Goal: Information Seeking & Learning: Learn about a topic

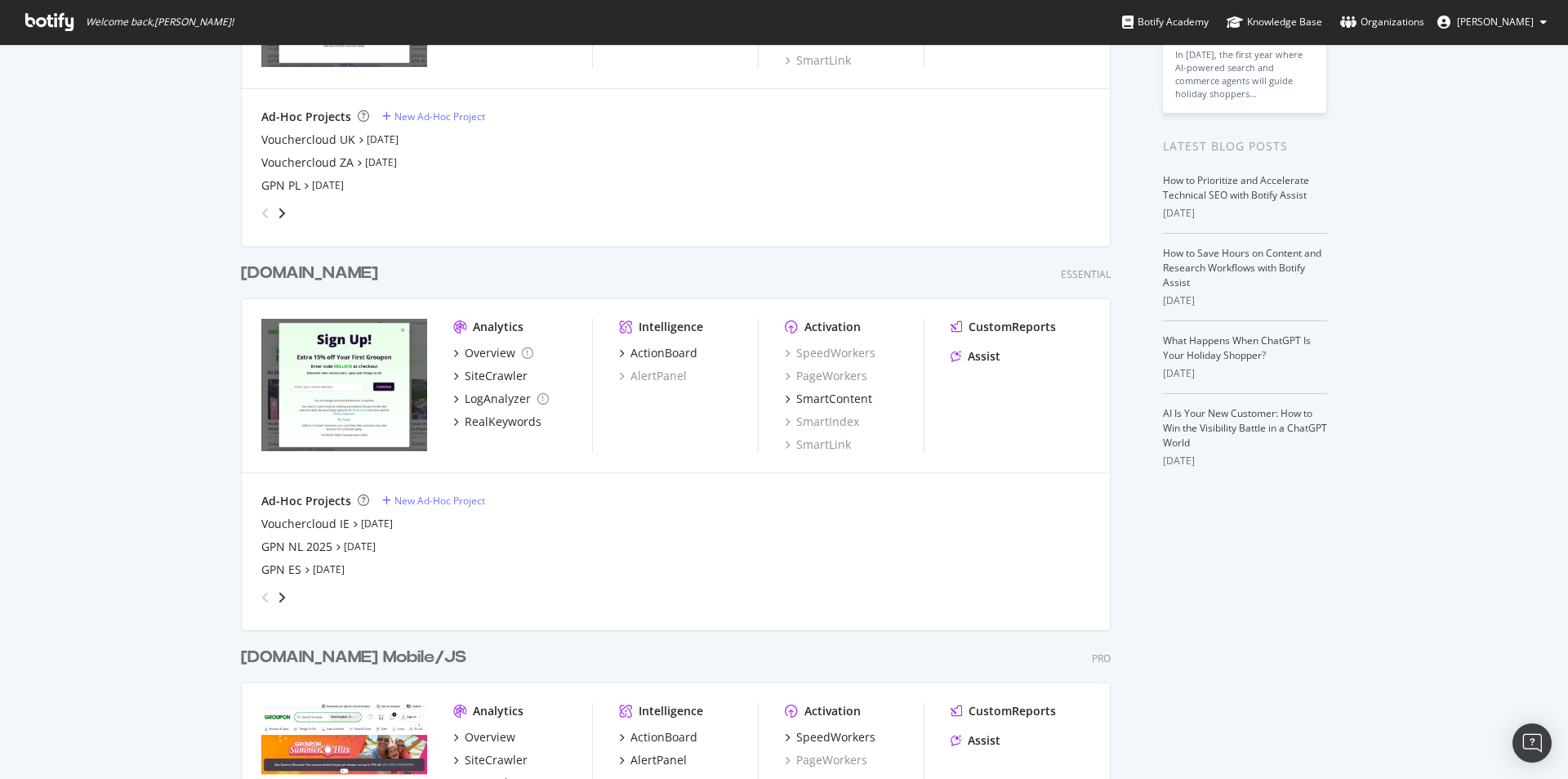
scroll to position [654, 0]
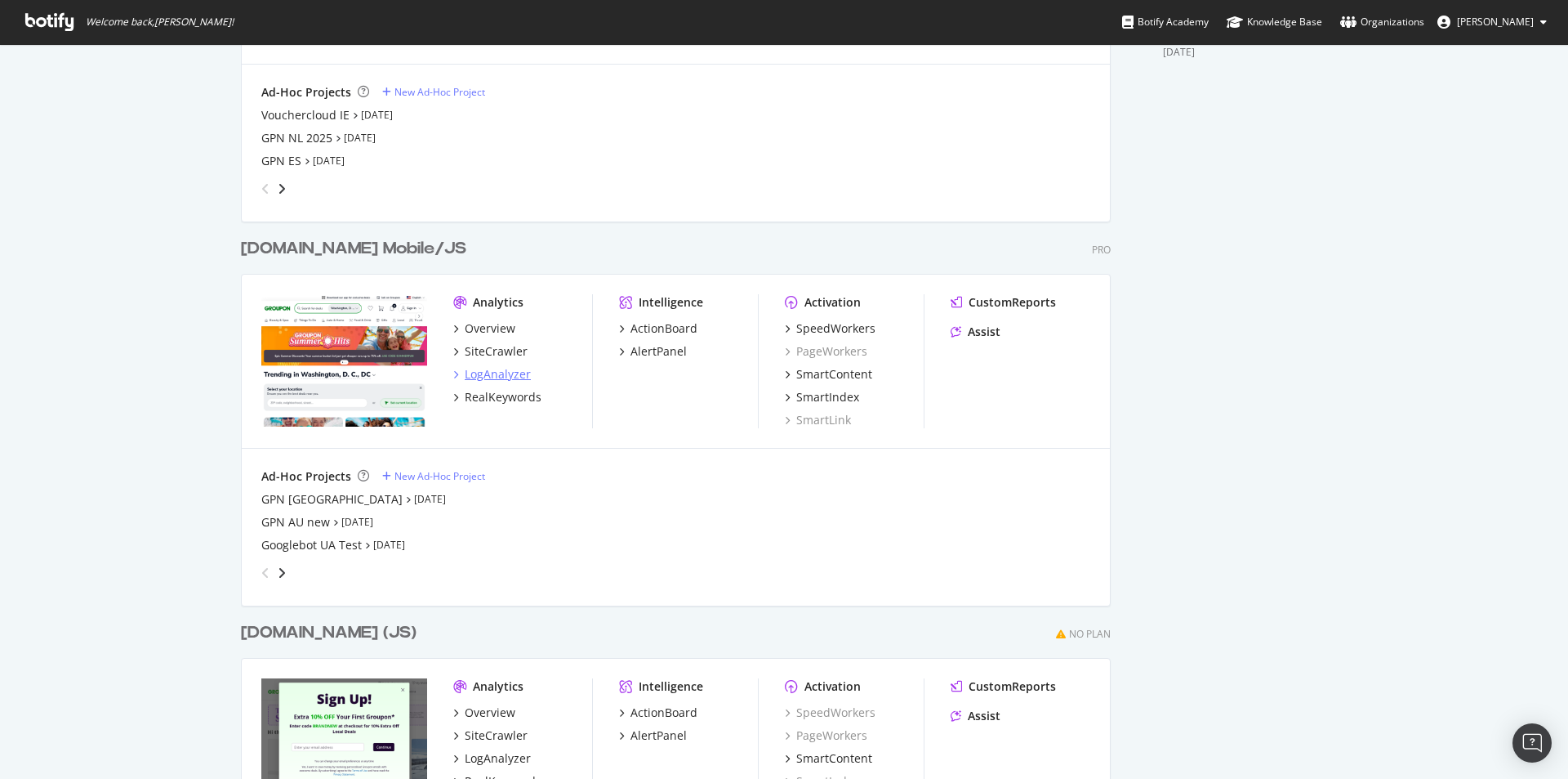
click at [474, 370] on div "LogAnalyzer" at bounding box center [497, 374] width 66 height 16
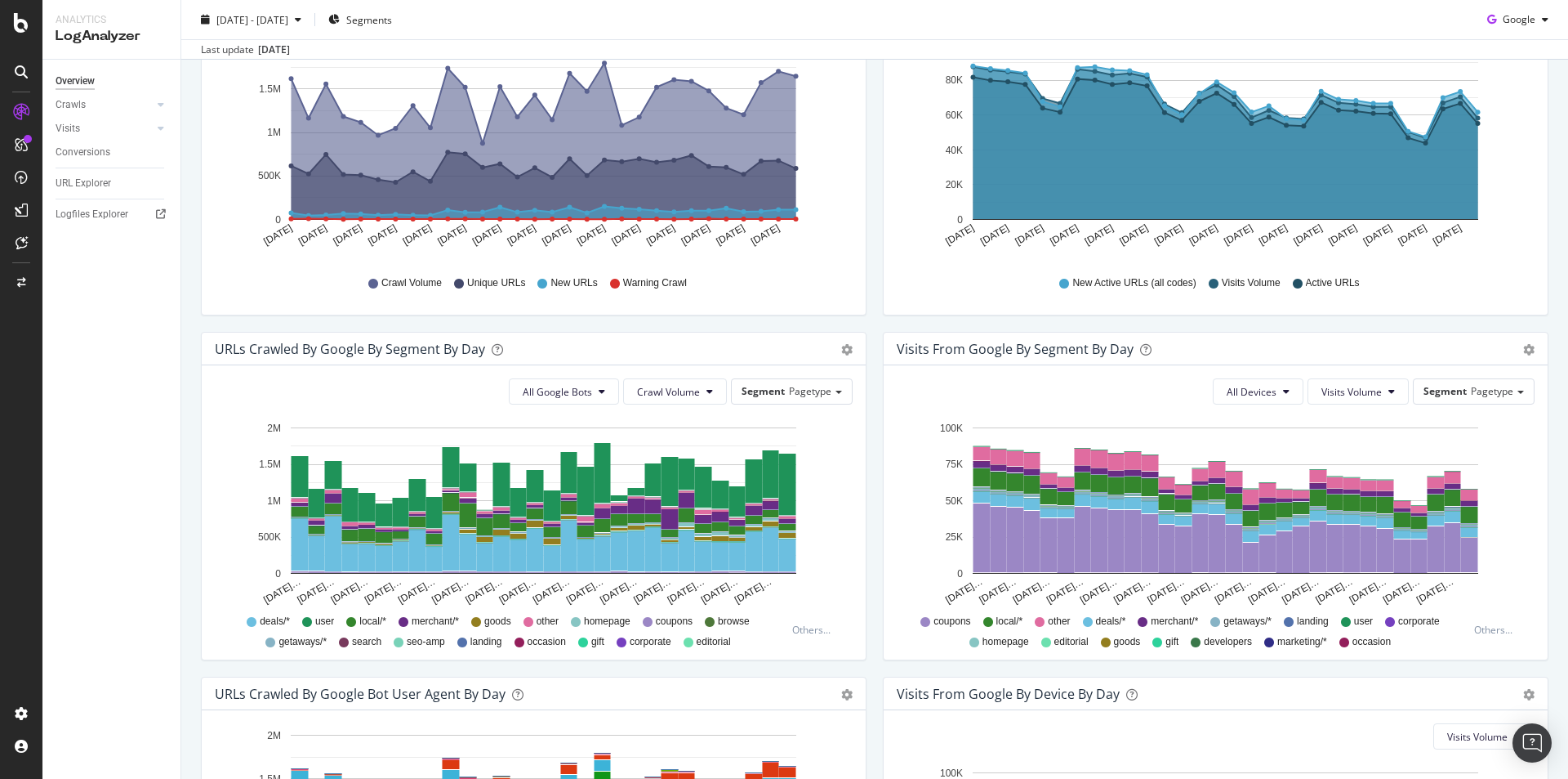
scroll to position [409, 0]
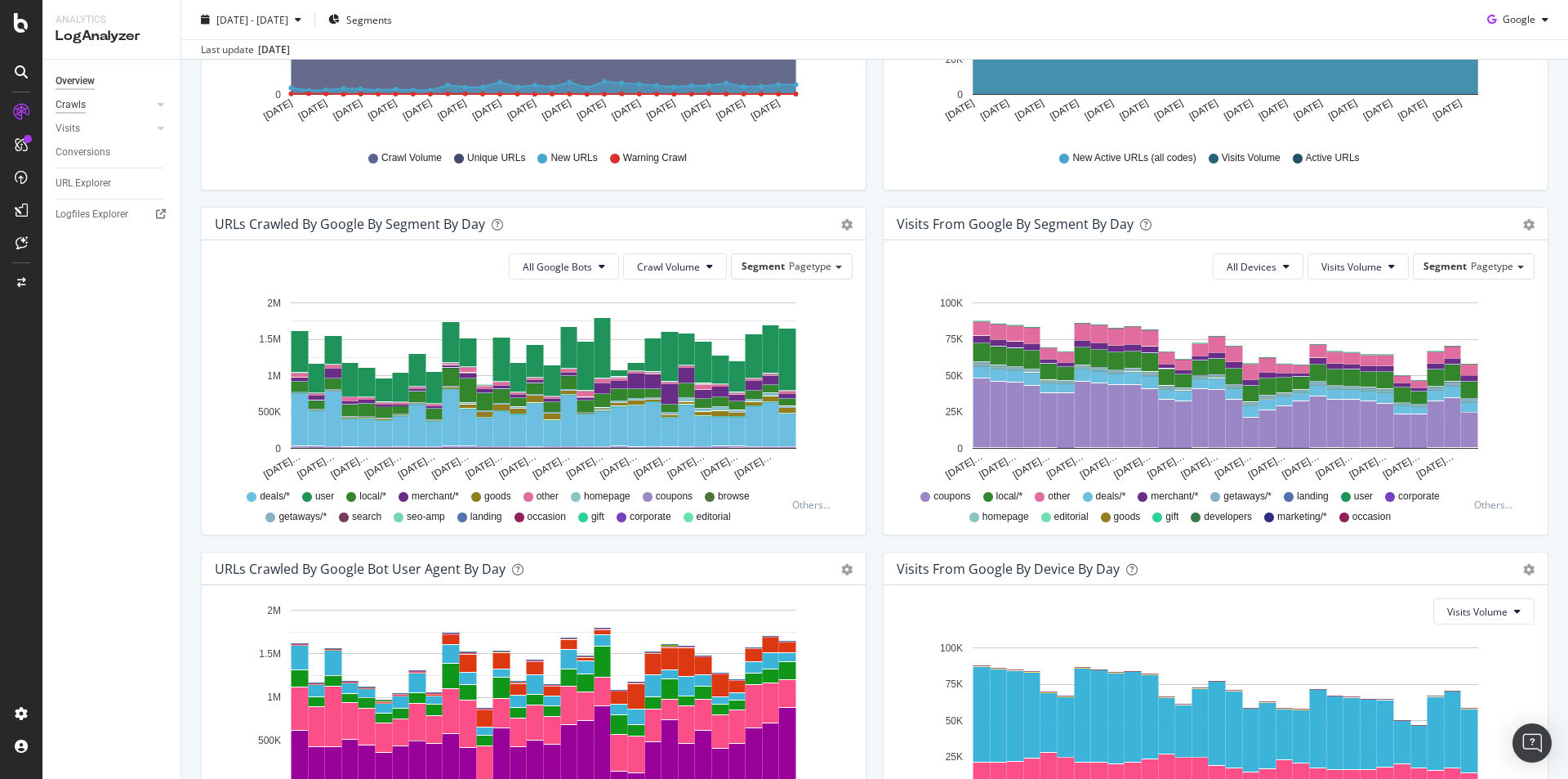
click at [66, 100] on div "Crawls" at bounding box center [71, 105] width 31 height 17
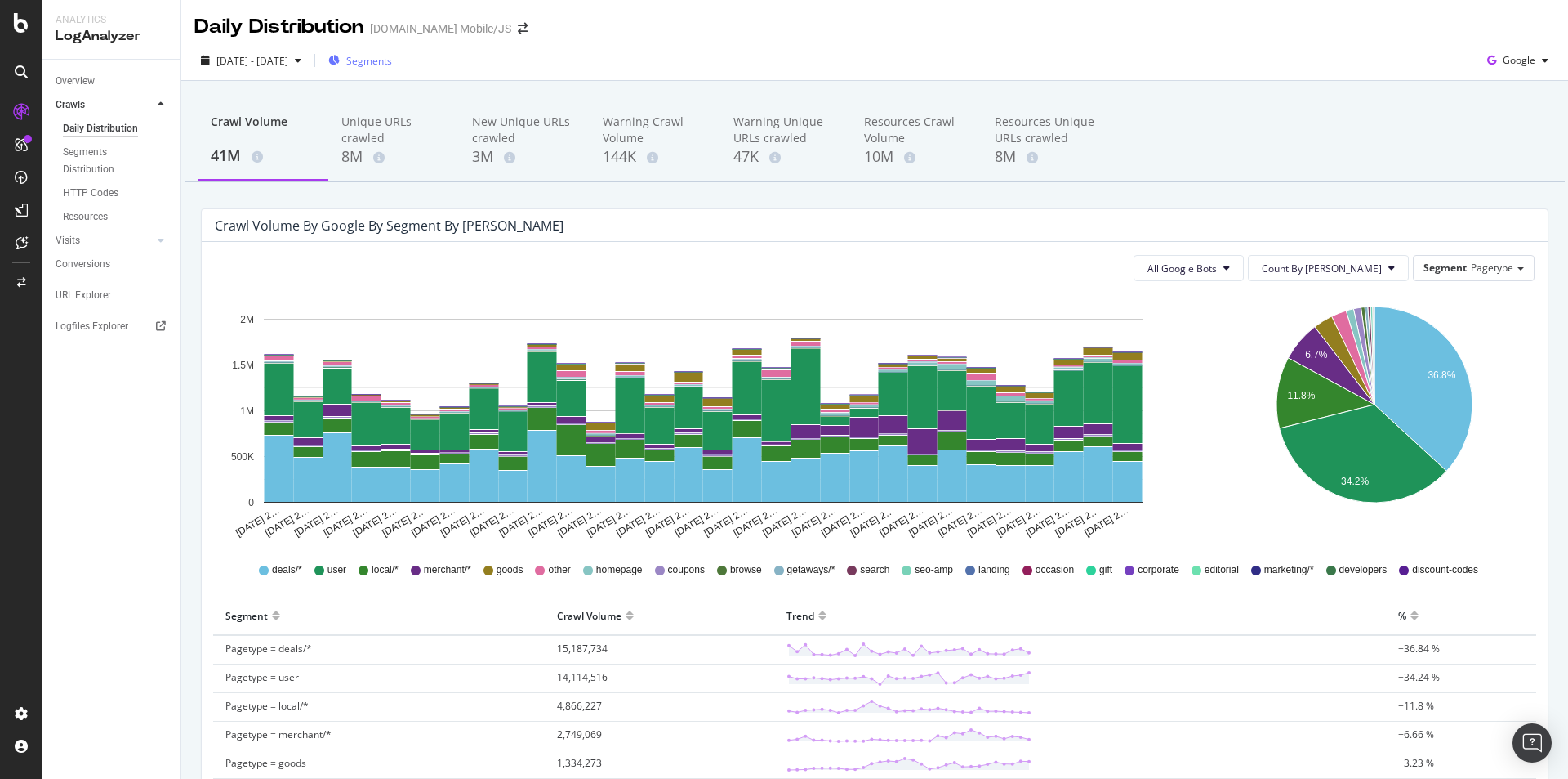
click at [392, 56] on span "Segments" at bounding box center [369, 60] width 46 height 14
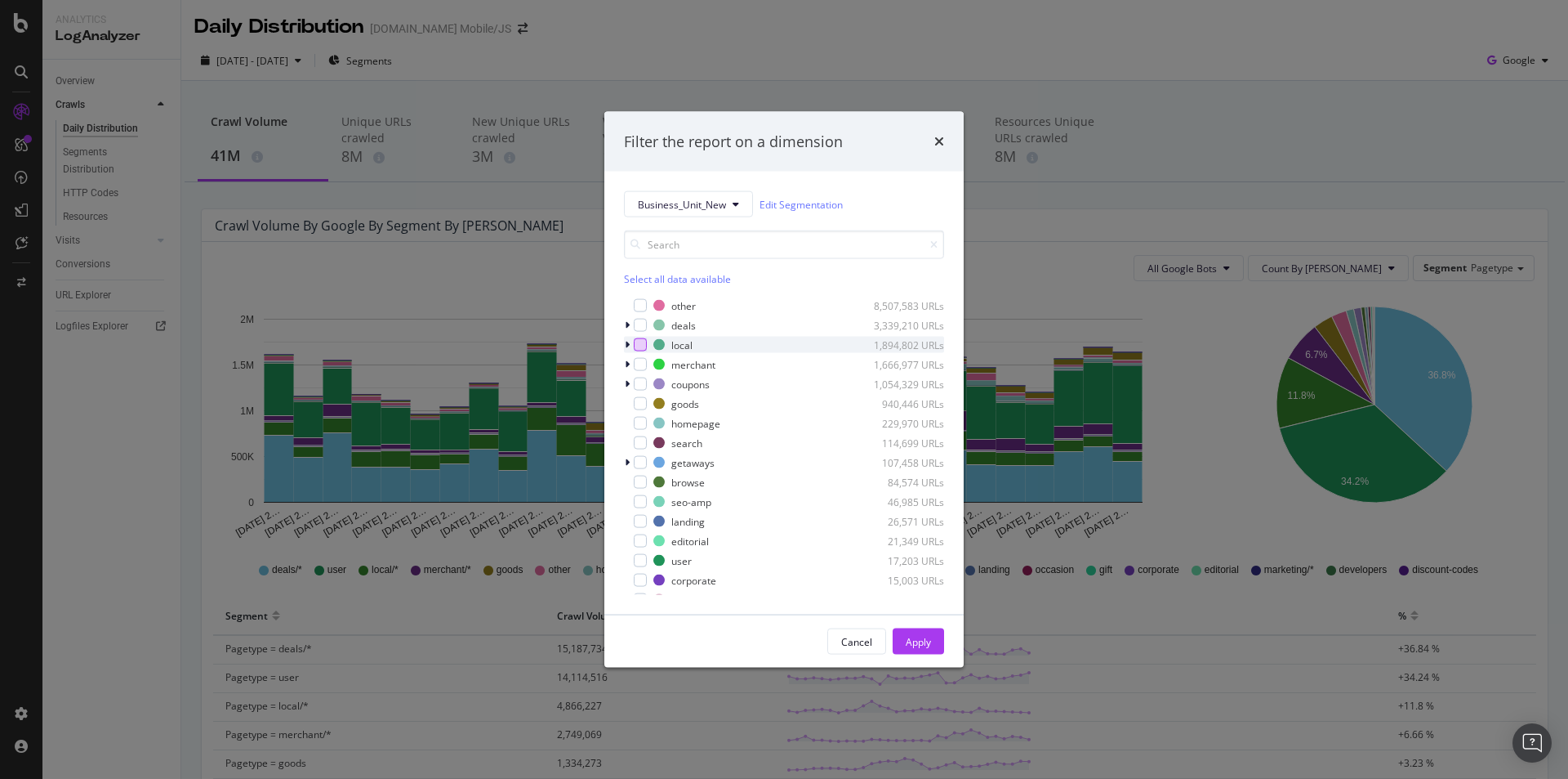
click at [638, 343] on div "modal" at bounding box center [641, 345] width 13 height 13
click at [925, 647] on div "Apply" at bounding box center [918, 641] width 25 height 14
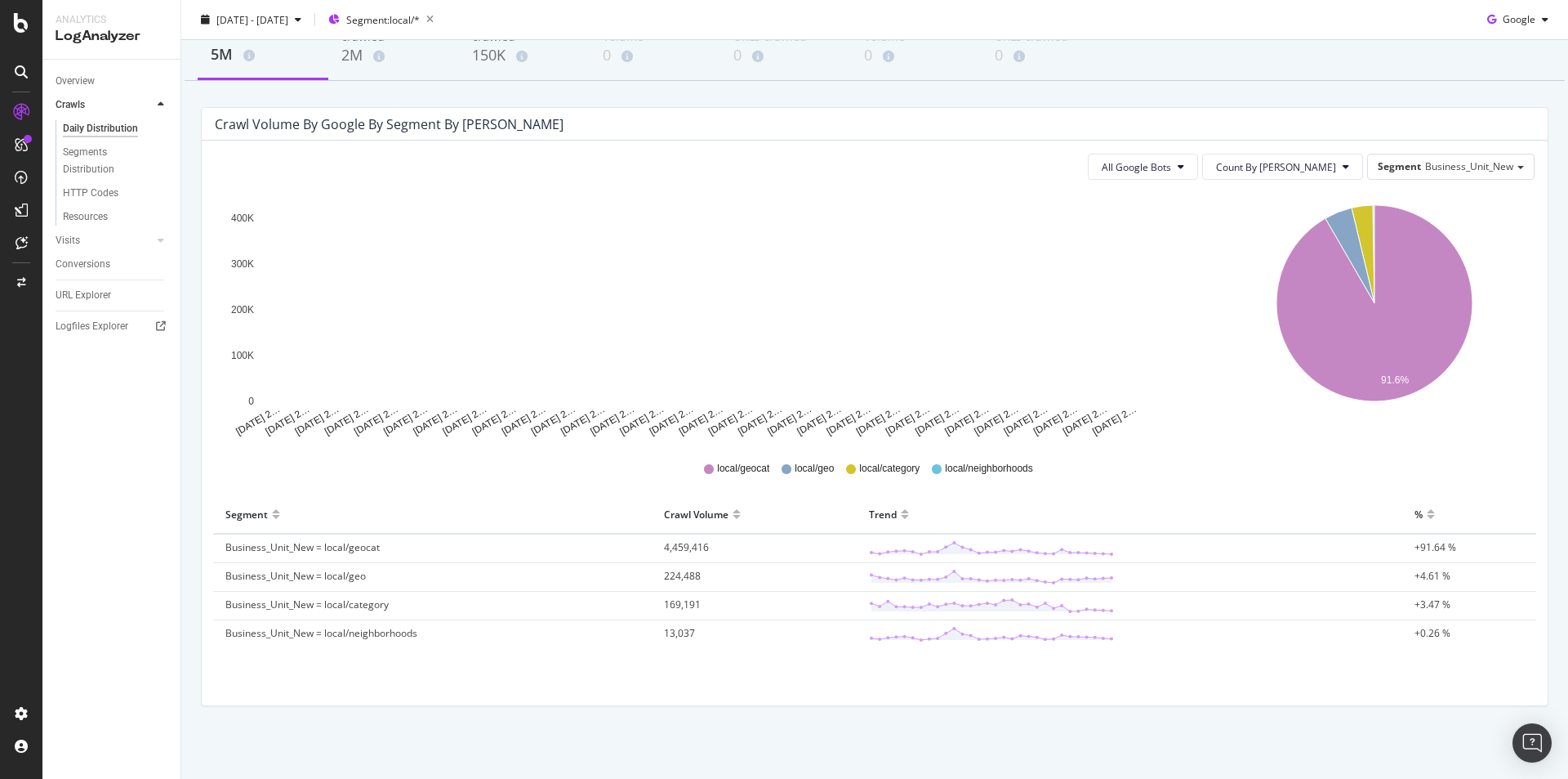
scroll to position [102, 0]
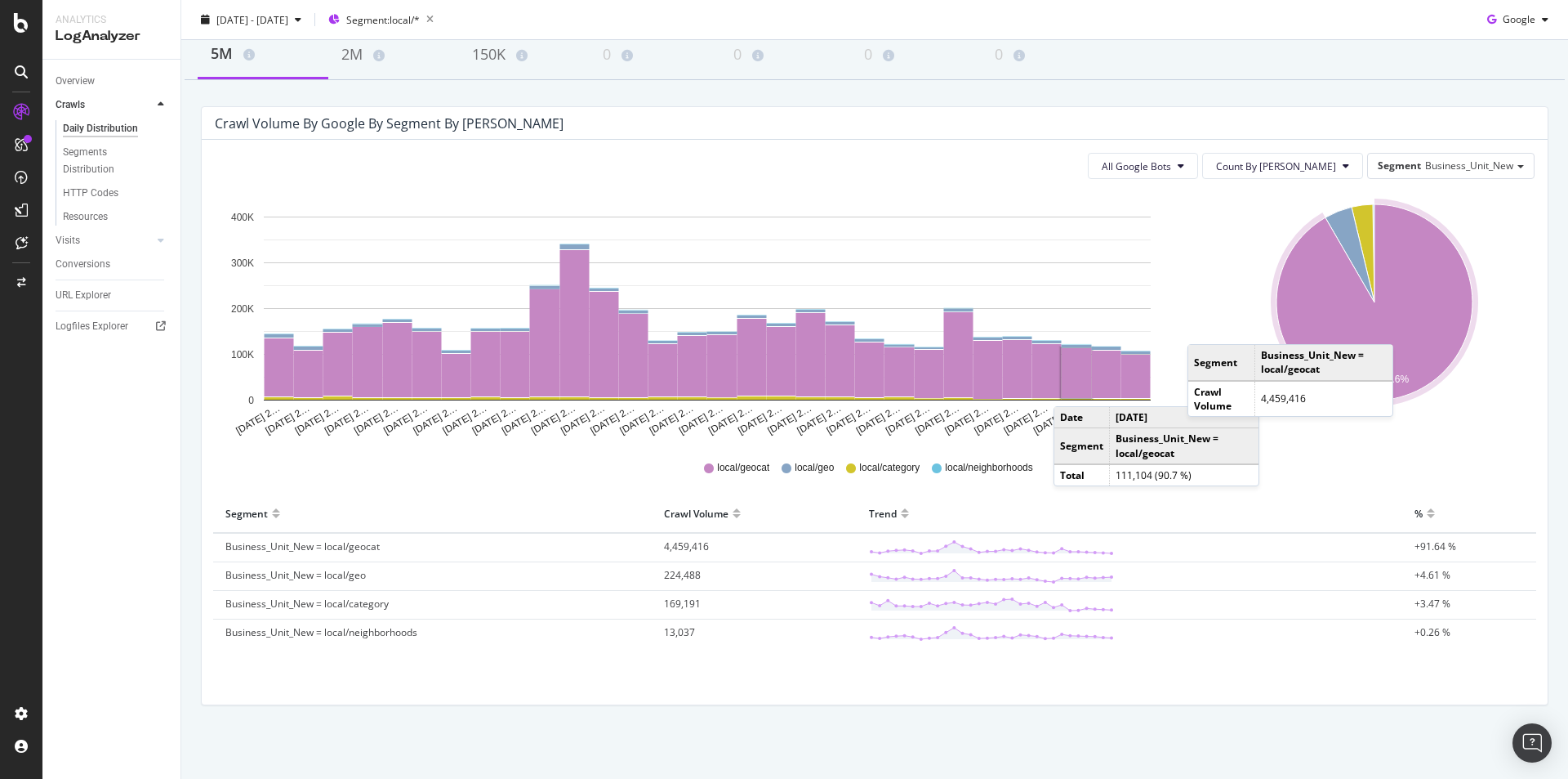
click at [1398, 327] on icon "A chart." at bounding box center [1375, 301] width 196 height 196
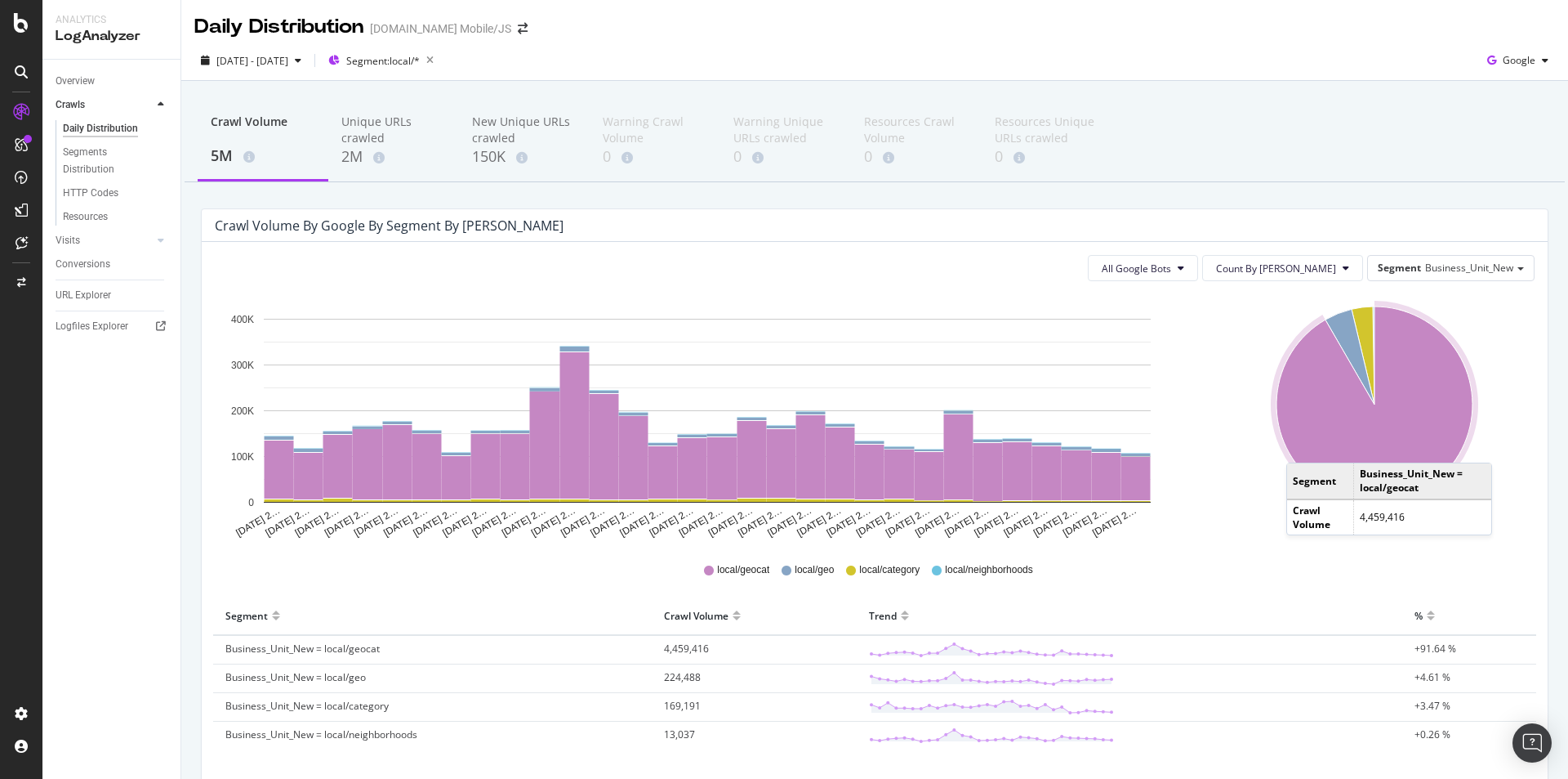
click at [1294, 446] on icon "A chart." at bounding box center [1375, 404] width 196 height 196
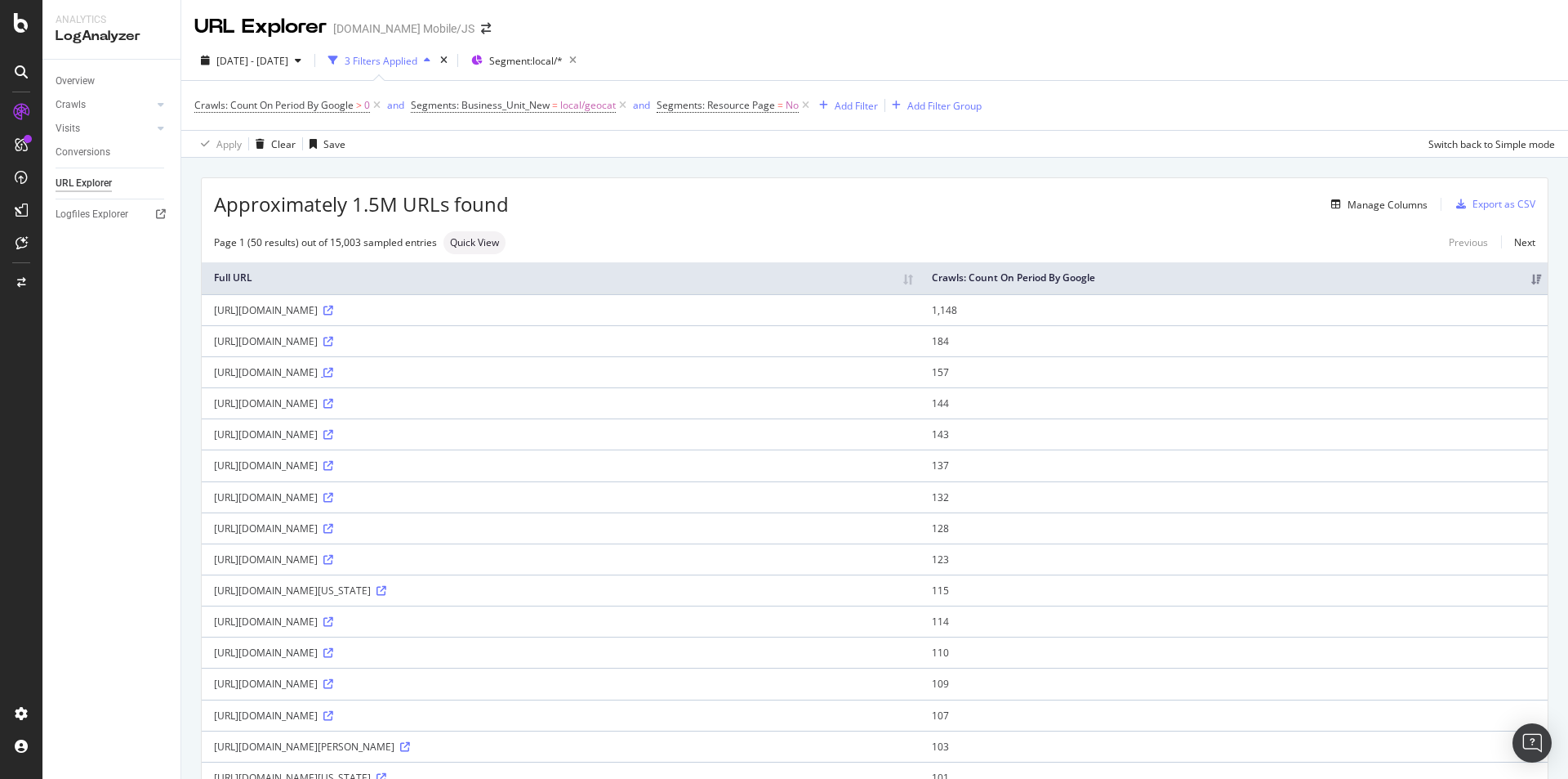
click at [333, 374] on icon at bounding box center [328, 372] width 10 height 10
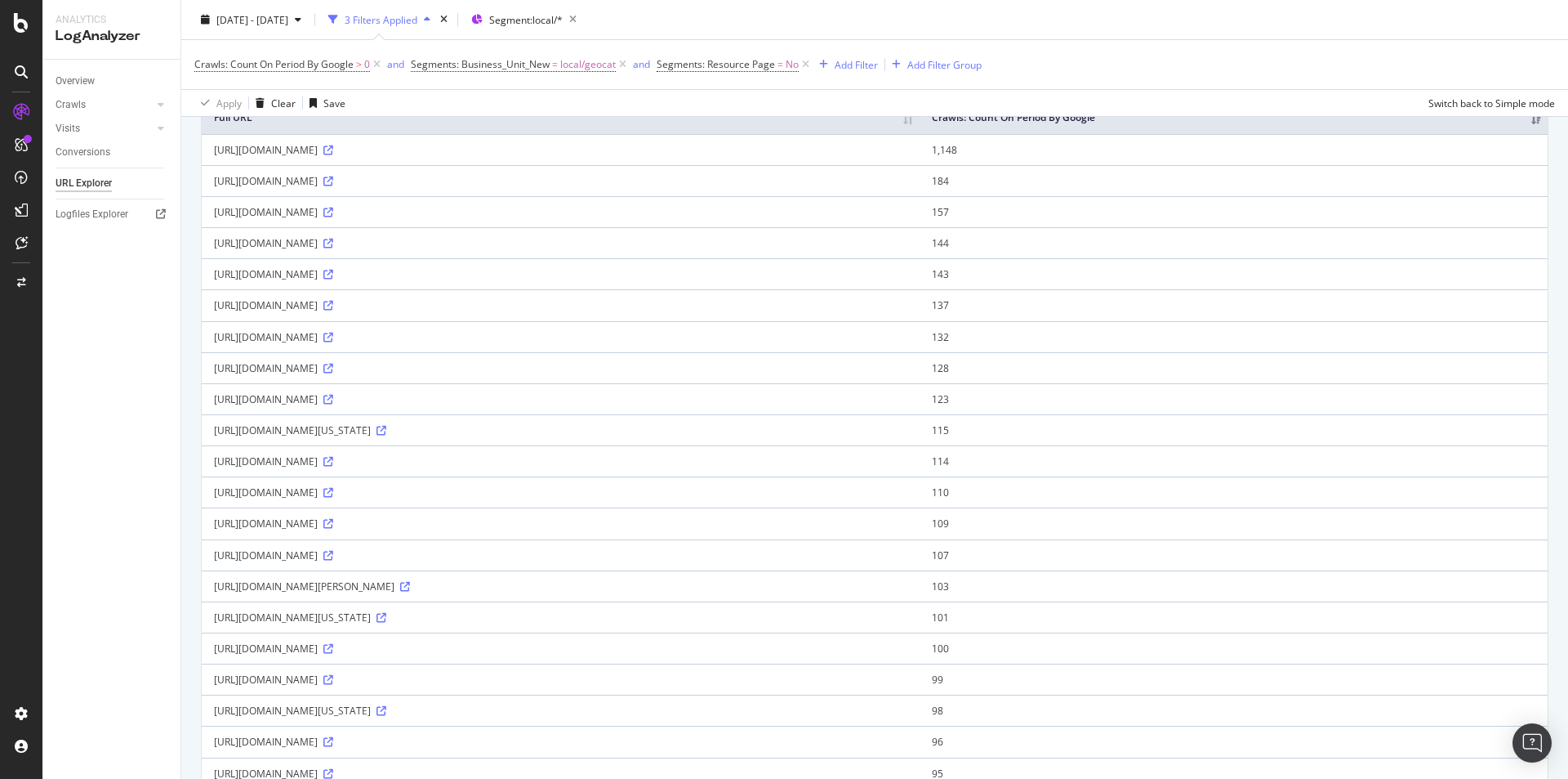
scroll to position [164, 0]
click at [333, 492] on icon at bounding box center [328, 489] width 10 height 10
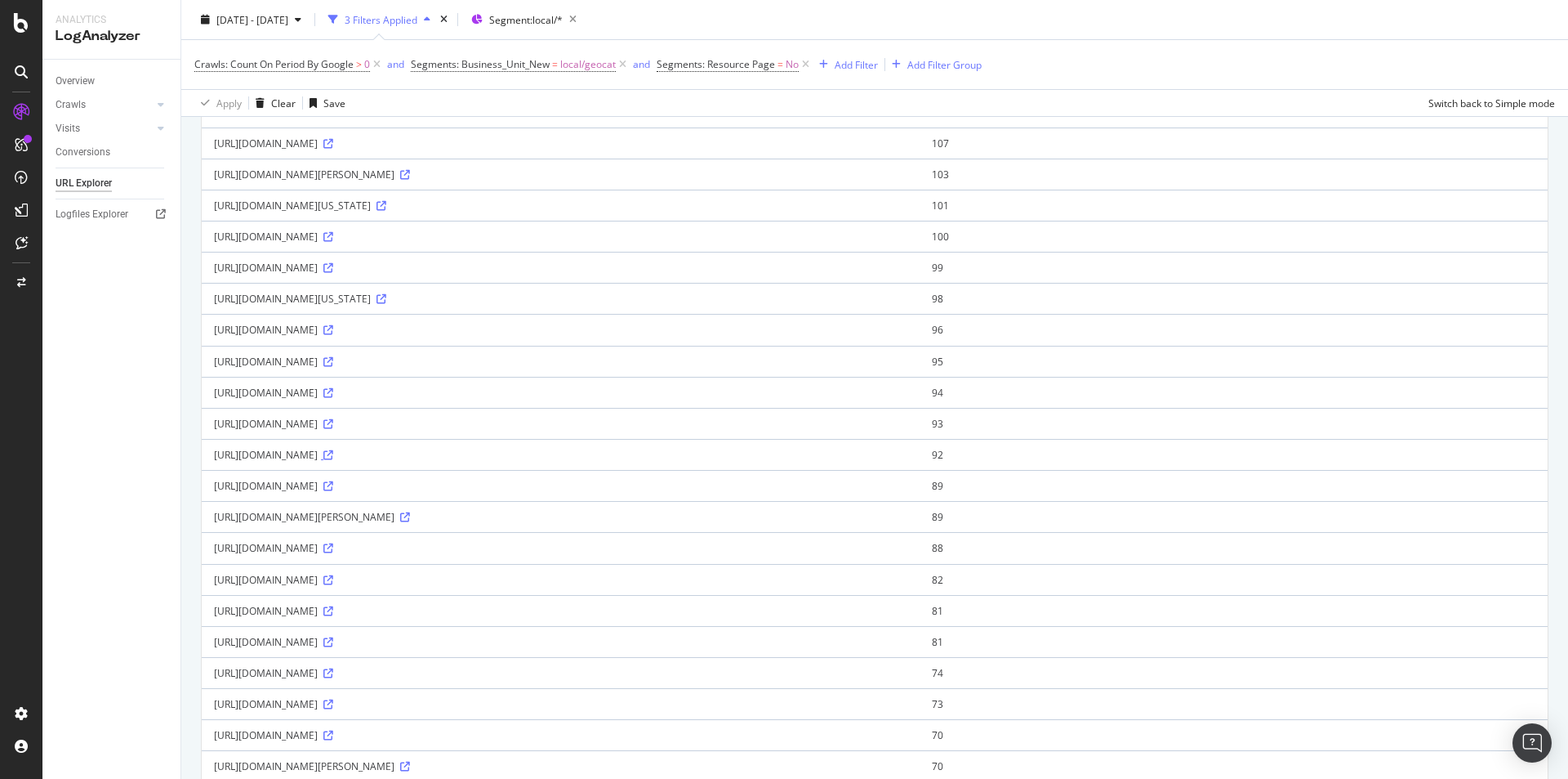
click at [333, 456] on icon at bounding box center [328, 455] width 10 height 10
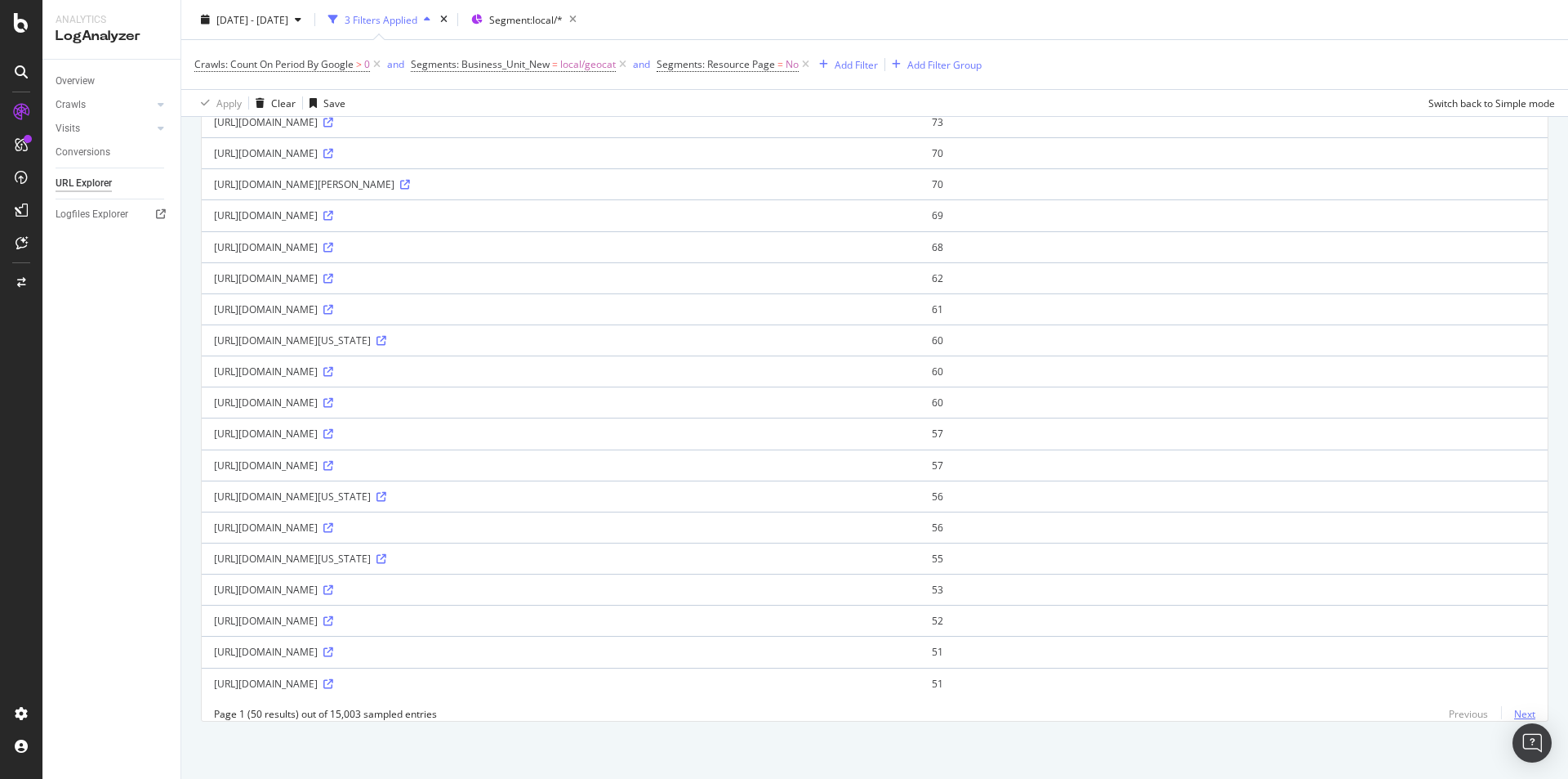
click at [1512, 712] on link "Next" at bounding box center [1518, 713] width 34 height 24
click at [1513, 713] on link "Next" at bounding box center [1518, 713] width 34 height 24
click at [1513, 715] on link "Next" at bounding box center [1518, 713] width 34 height 24
click at [1504, 711] on link "Next" at bounding box center [1518, 713] width 34 height 24
click at [1512, 715] on link "Next" at bounding box center [1518, 713] width 34 height 24
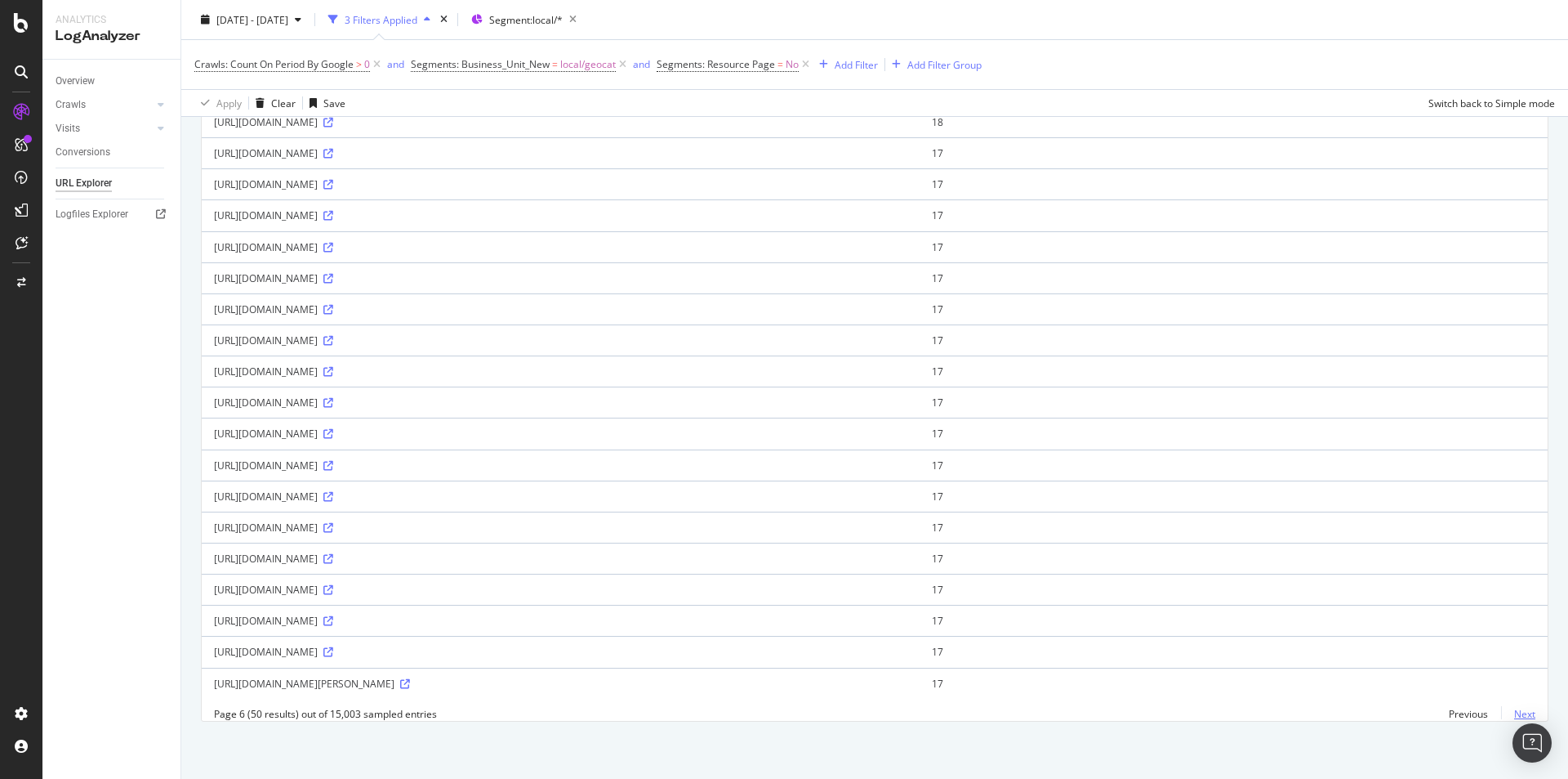
click at [1507, 717] on link "Next" at bounding box center [1518, 713] width 34 height 24
click at [1513, 716] on link "Next" at bounding box center [1518, 713] width 34 height 24
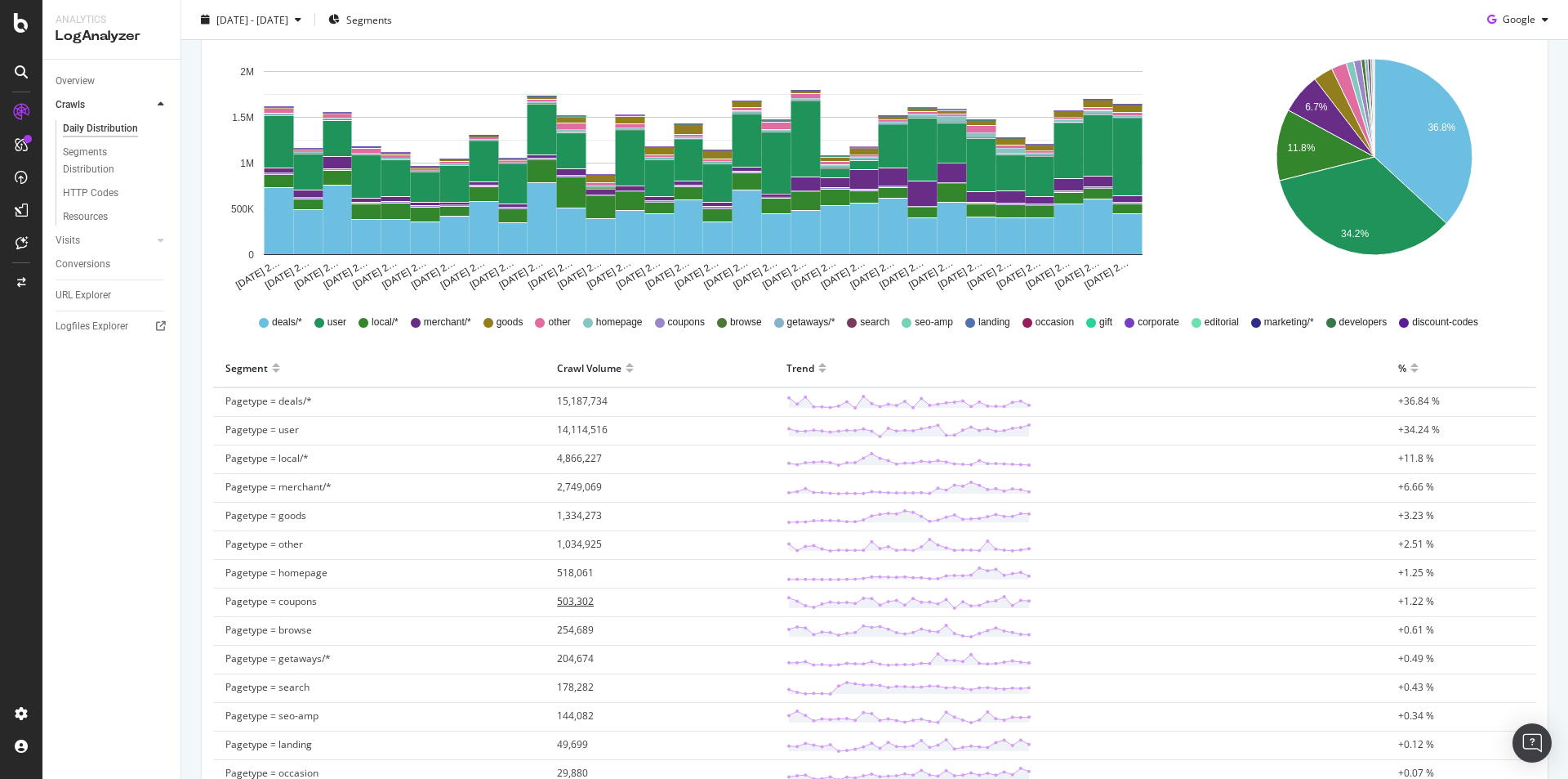
scroll to position [327, 0]
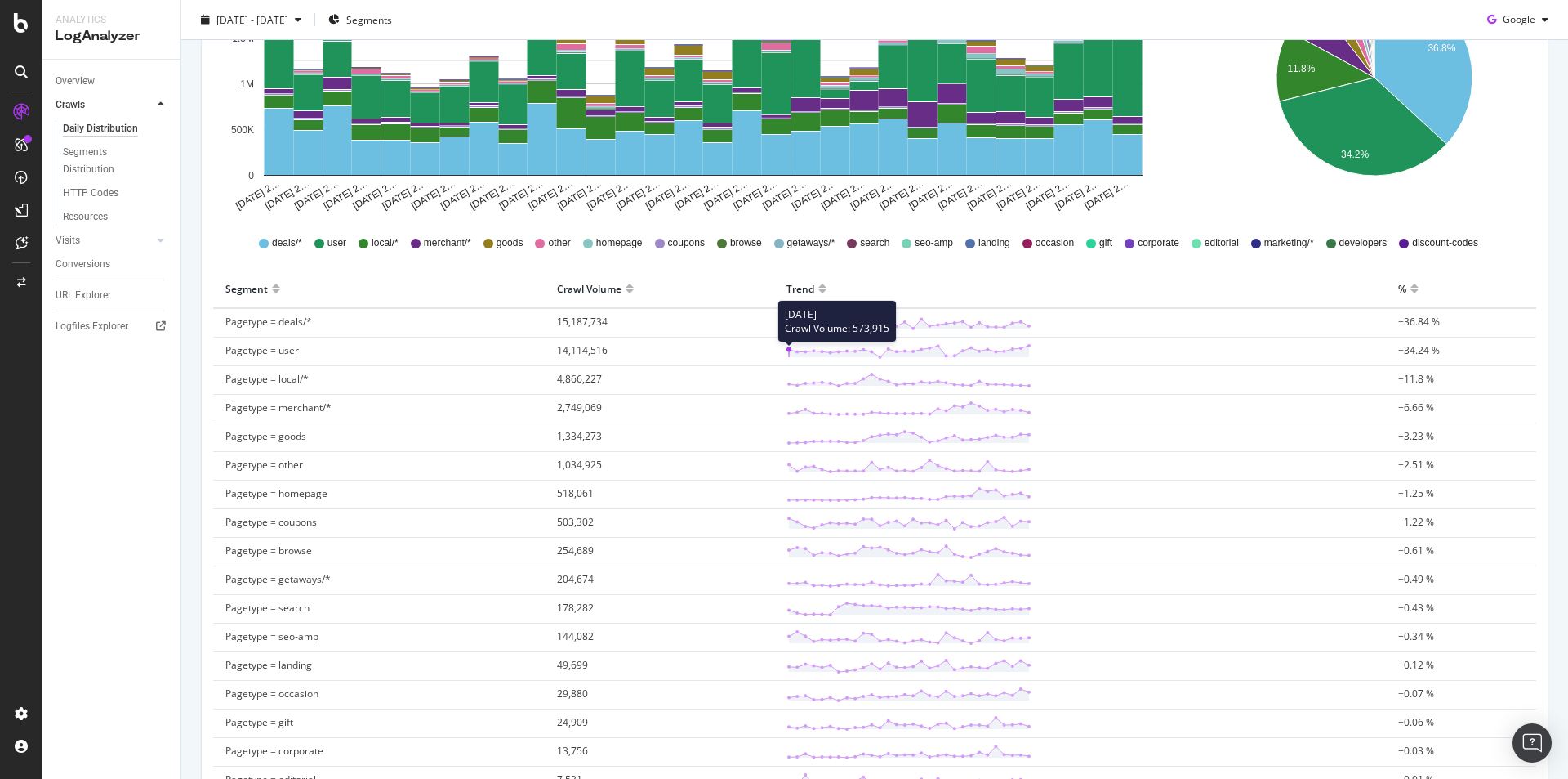
drag, startPoint x: 998, startPoint y: 344, endPoint x: 998, endPoint y: 352, distance: 8.0
click at [998, 345] on div "[DATE] Crawl Volume: 573,915" at bounding box center [909, 351] width 245 height 16
click at [998, 352] on polygon at bounding box center [909, 351] width 240 height 11
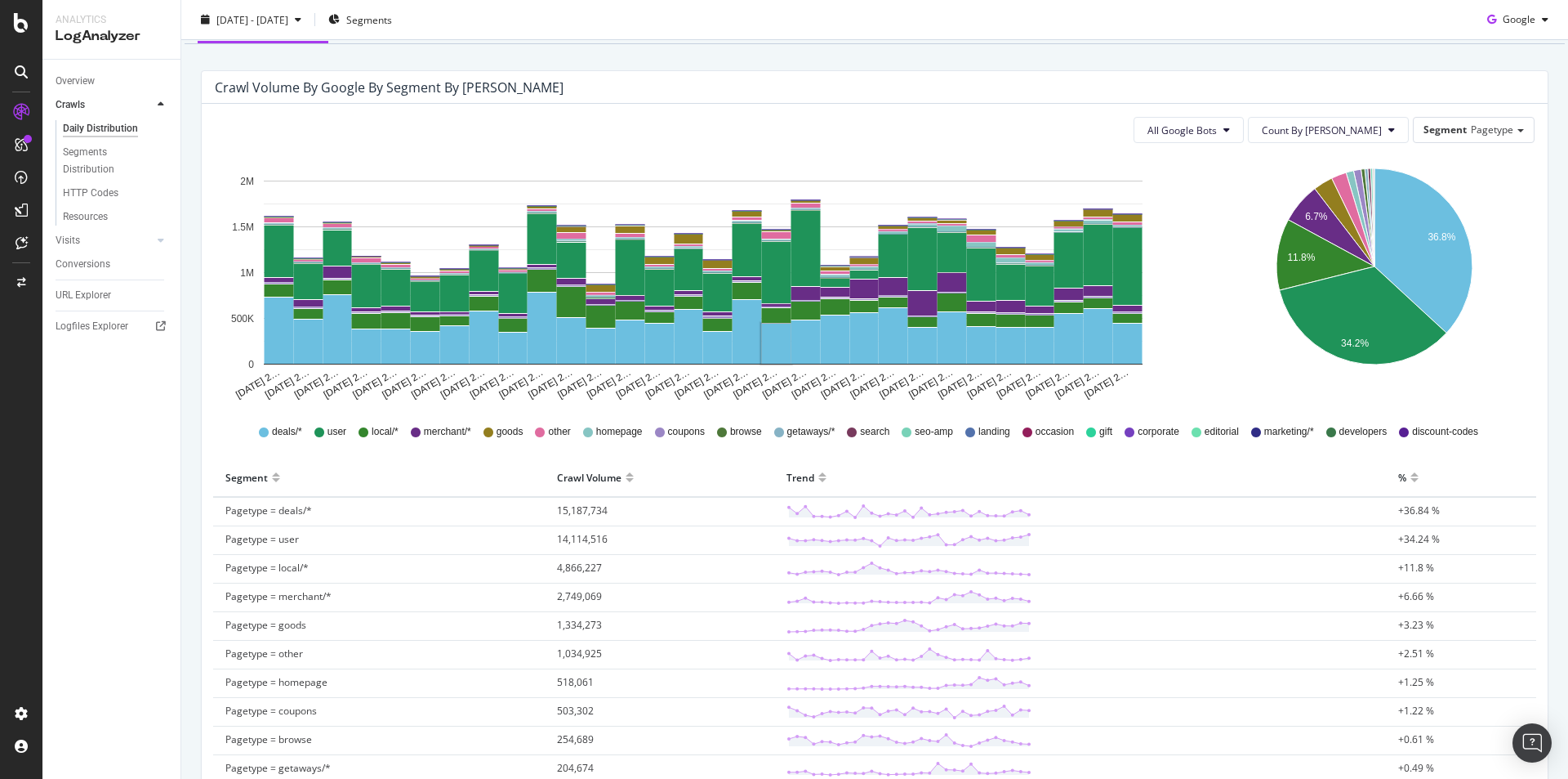
scroll to position [81, 0]
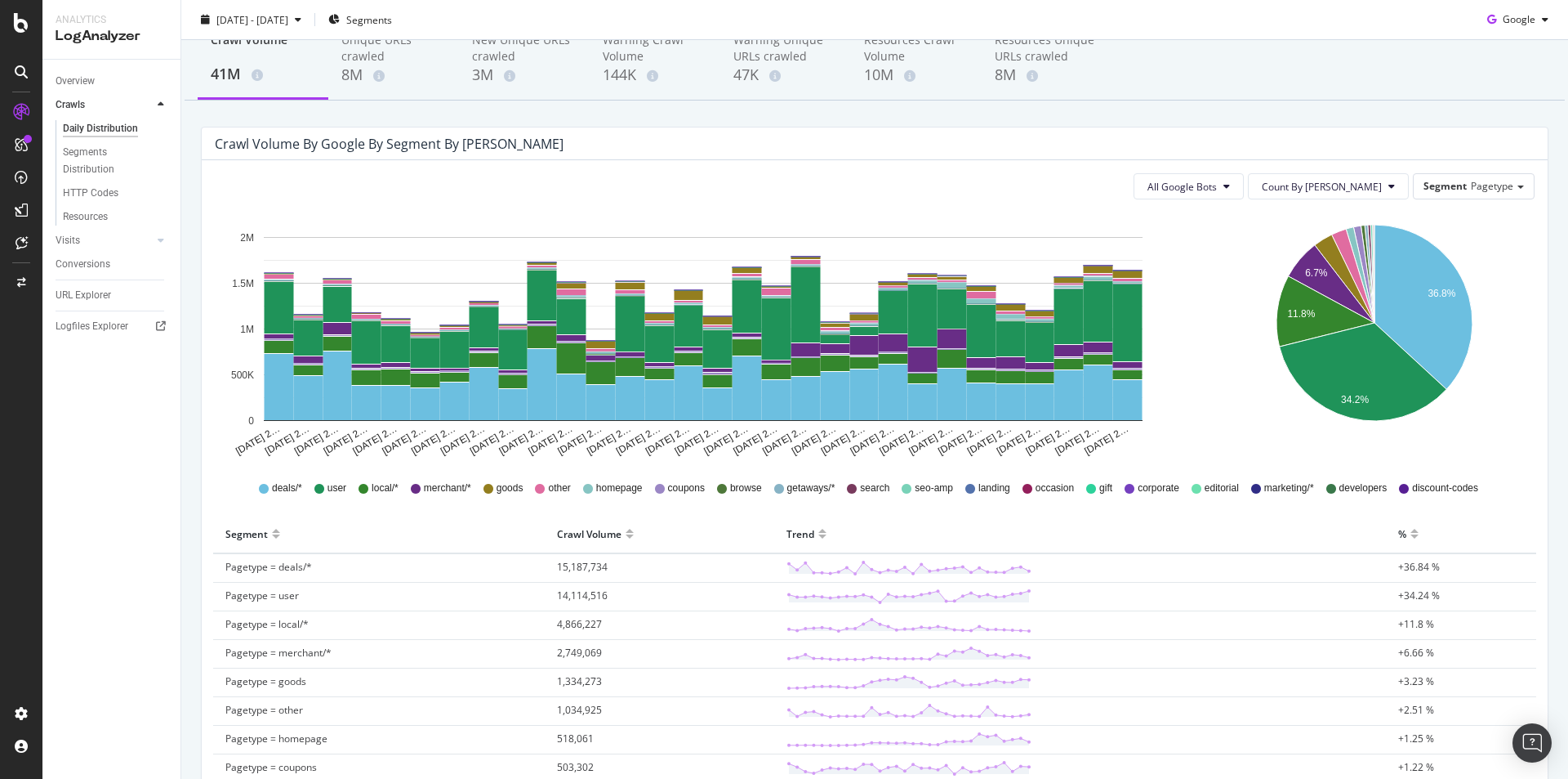
click at [327, 489] on span "user" at bounding box center [337, 488] width 19 height 14
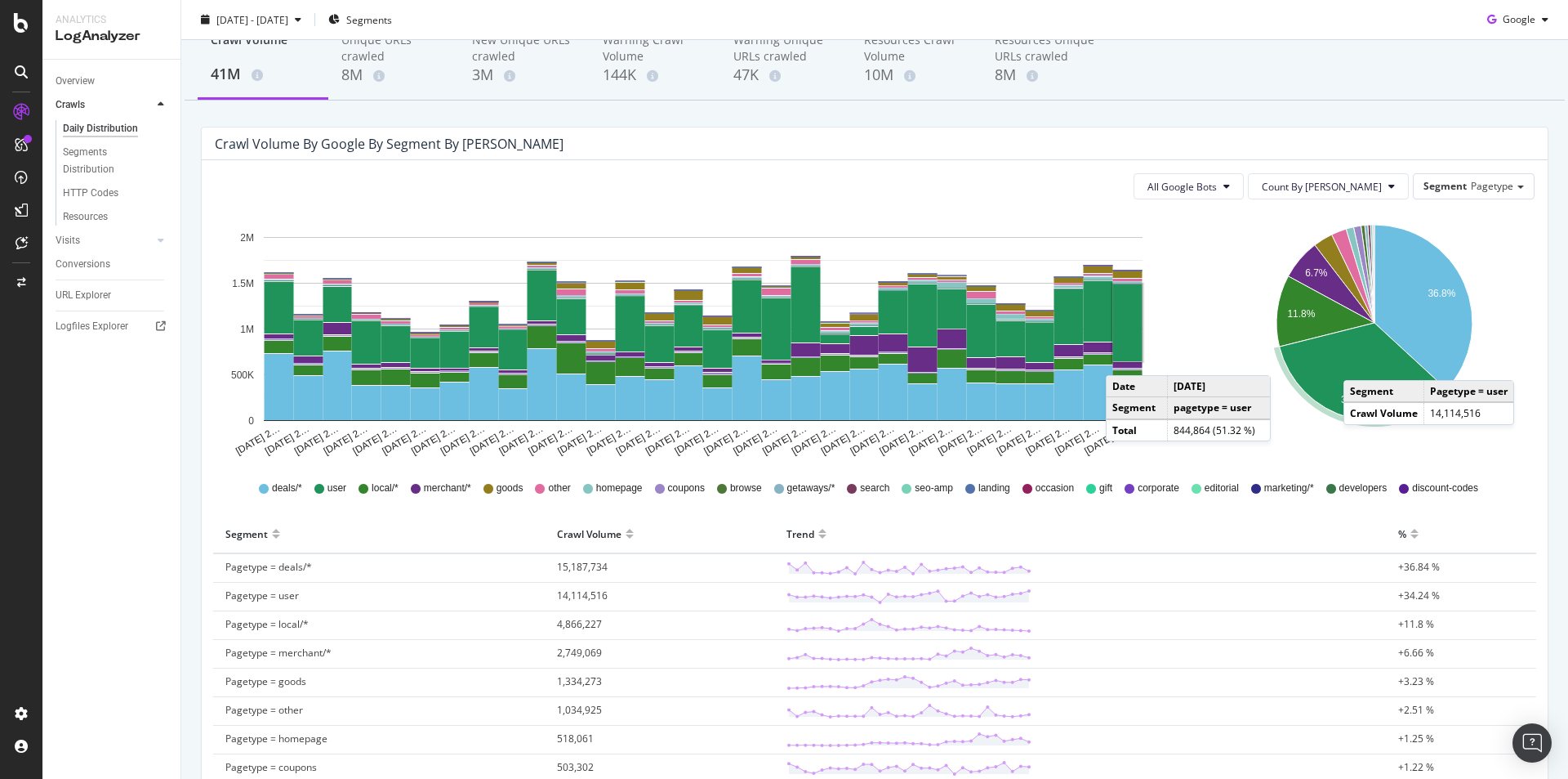
click at [1351, 364] on icon "A chart." at bounding box center [1363, 371] width 167 height 98
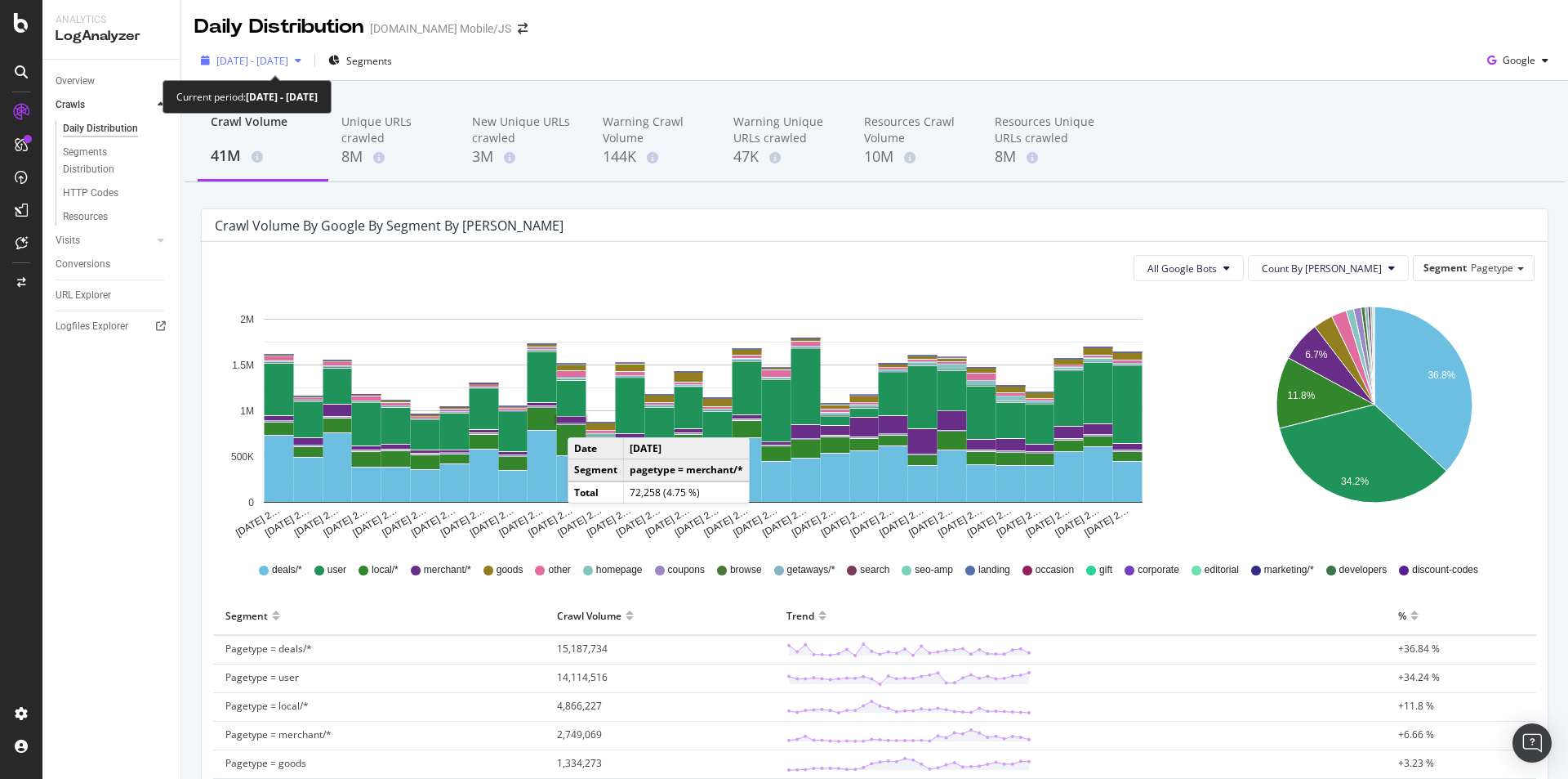
click at [301, 60] on icon "button" at bounding box center [298, 60] width 7 height 10
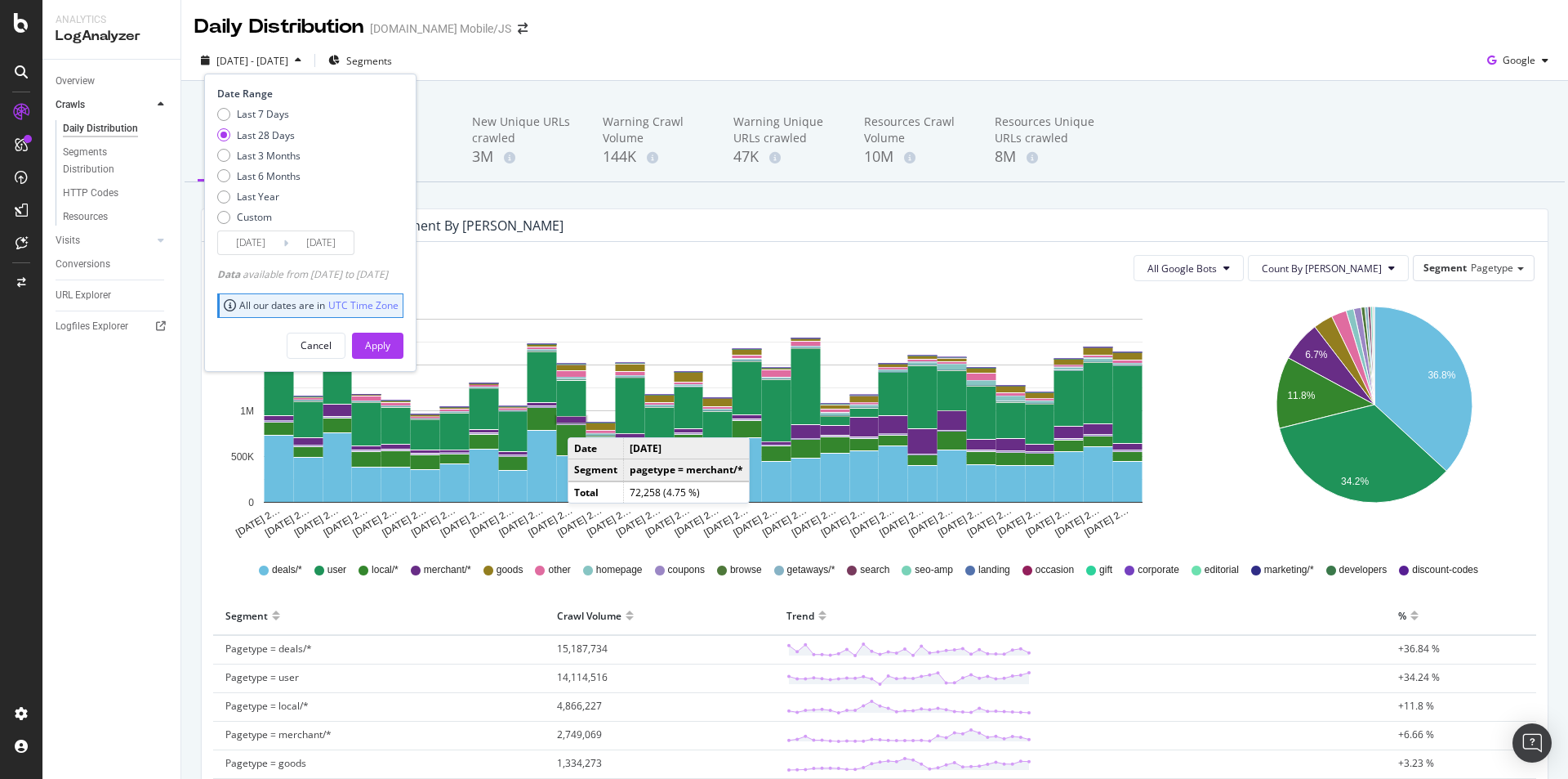
click at [754, 54] on div "[DATE] - [DATE] Segments Date Range Last 7 Days Last 28 Days Last 3 Months Last…" at bounding box center [875, 64] width 1387 height 33
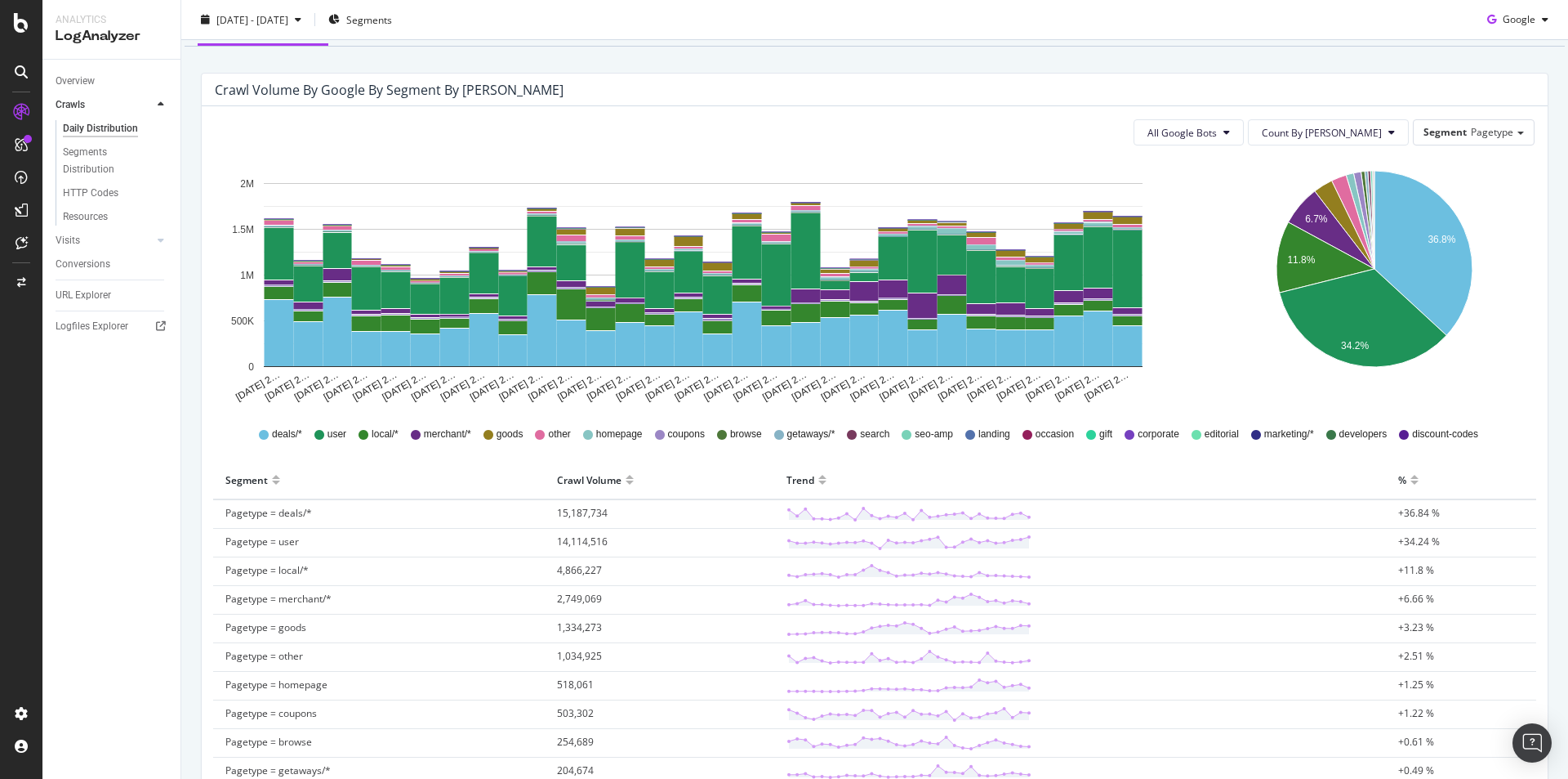
scroll to position [164, 0]
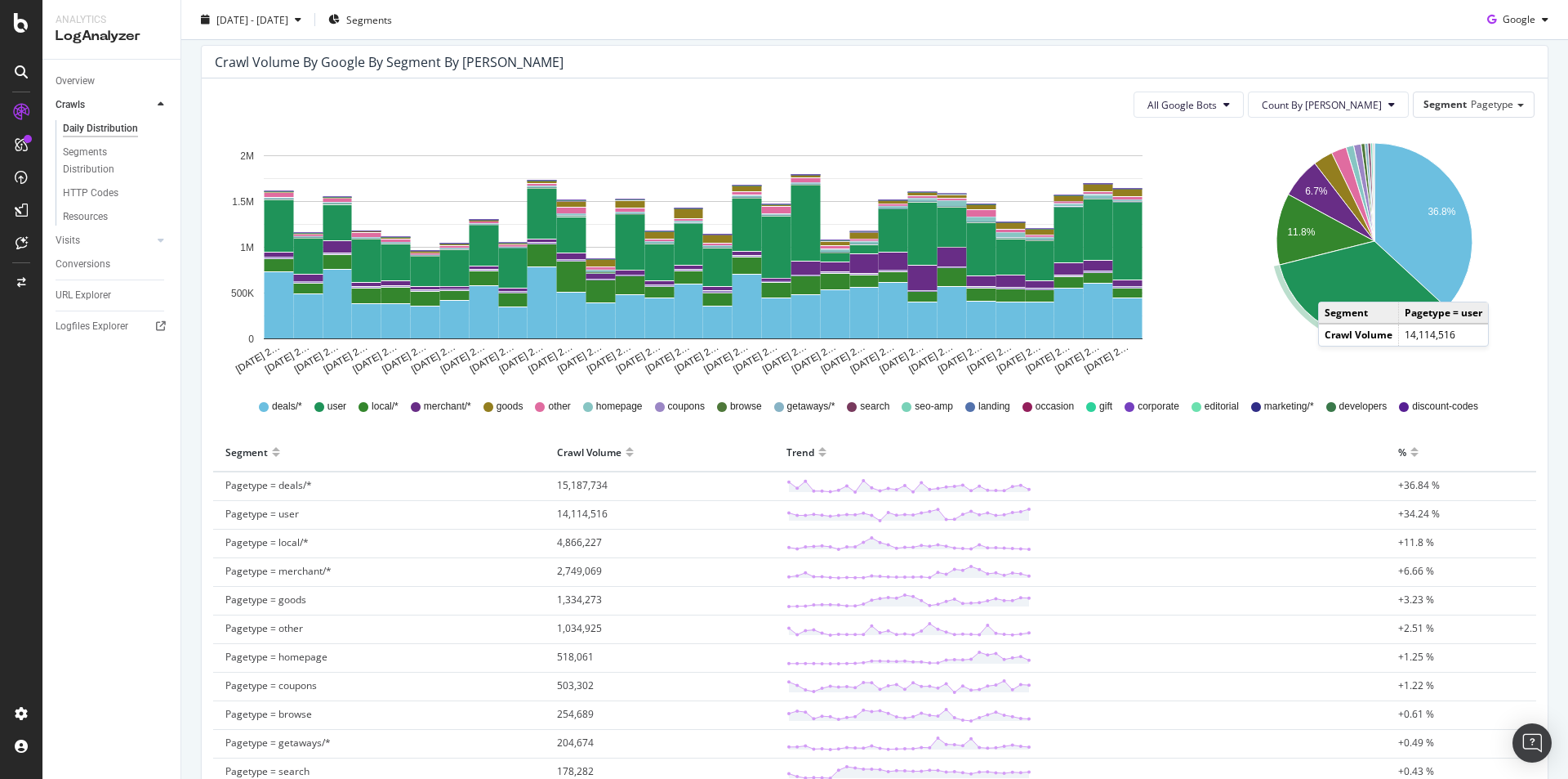
click at [1326, 285] on icon "A chart." at bounding box center [1363, 290] width 167 height 98
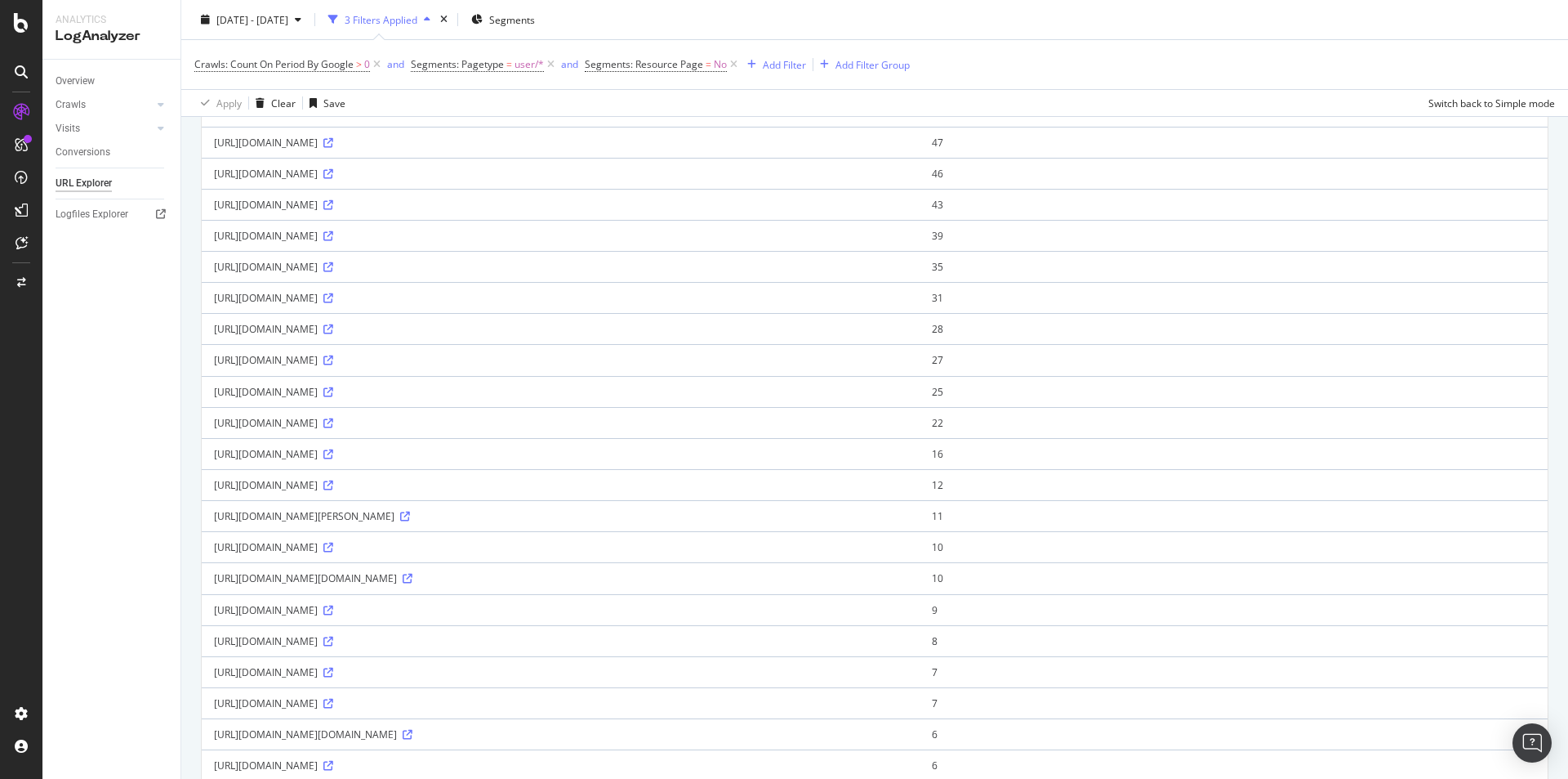
scroll to position [1222, 0]
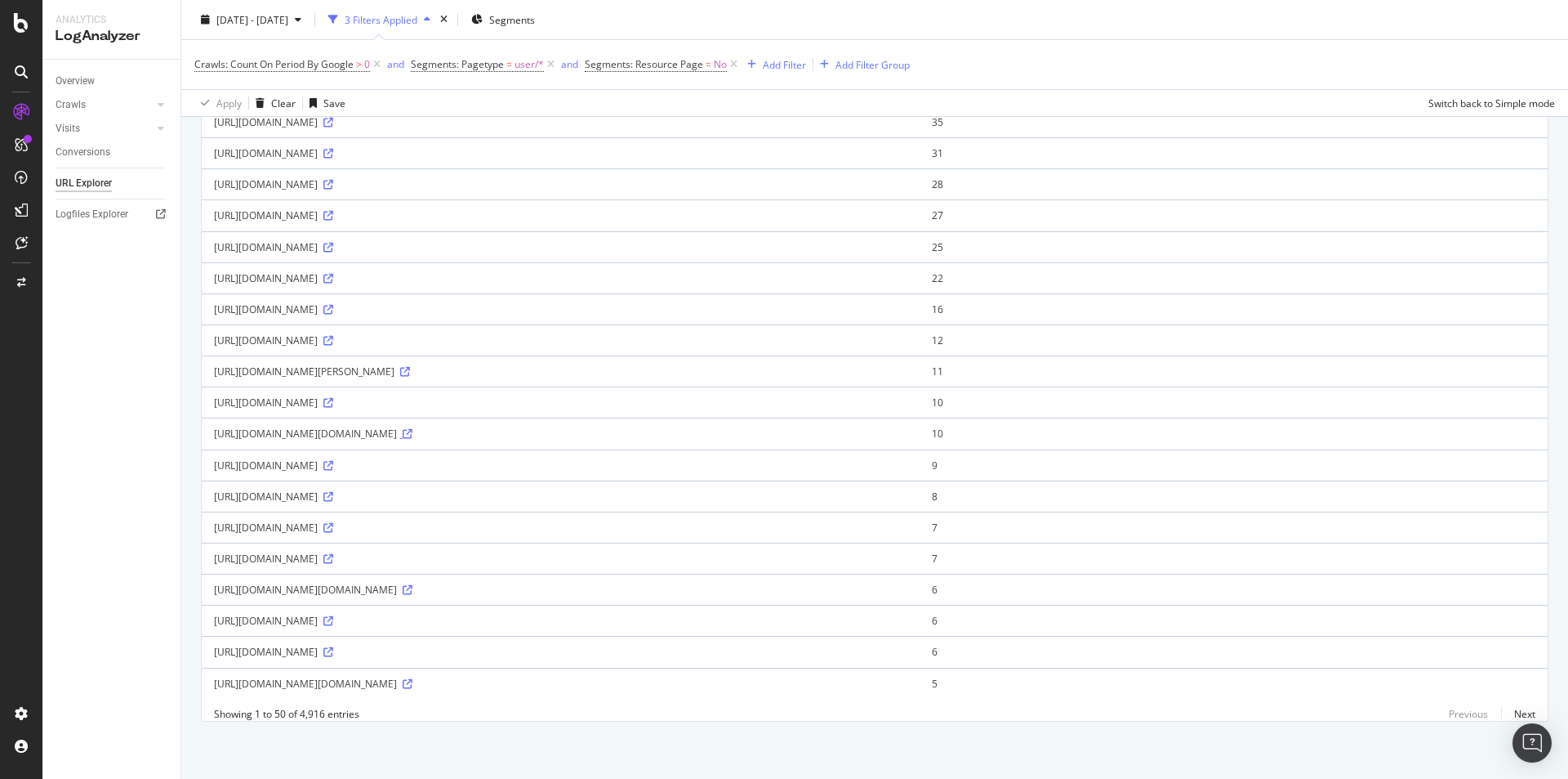
click at [412, 429] on icon at bounding box center [408, 434] width 10 height 10
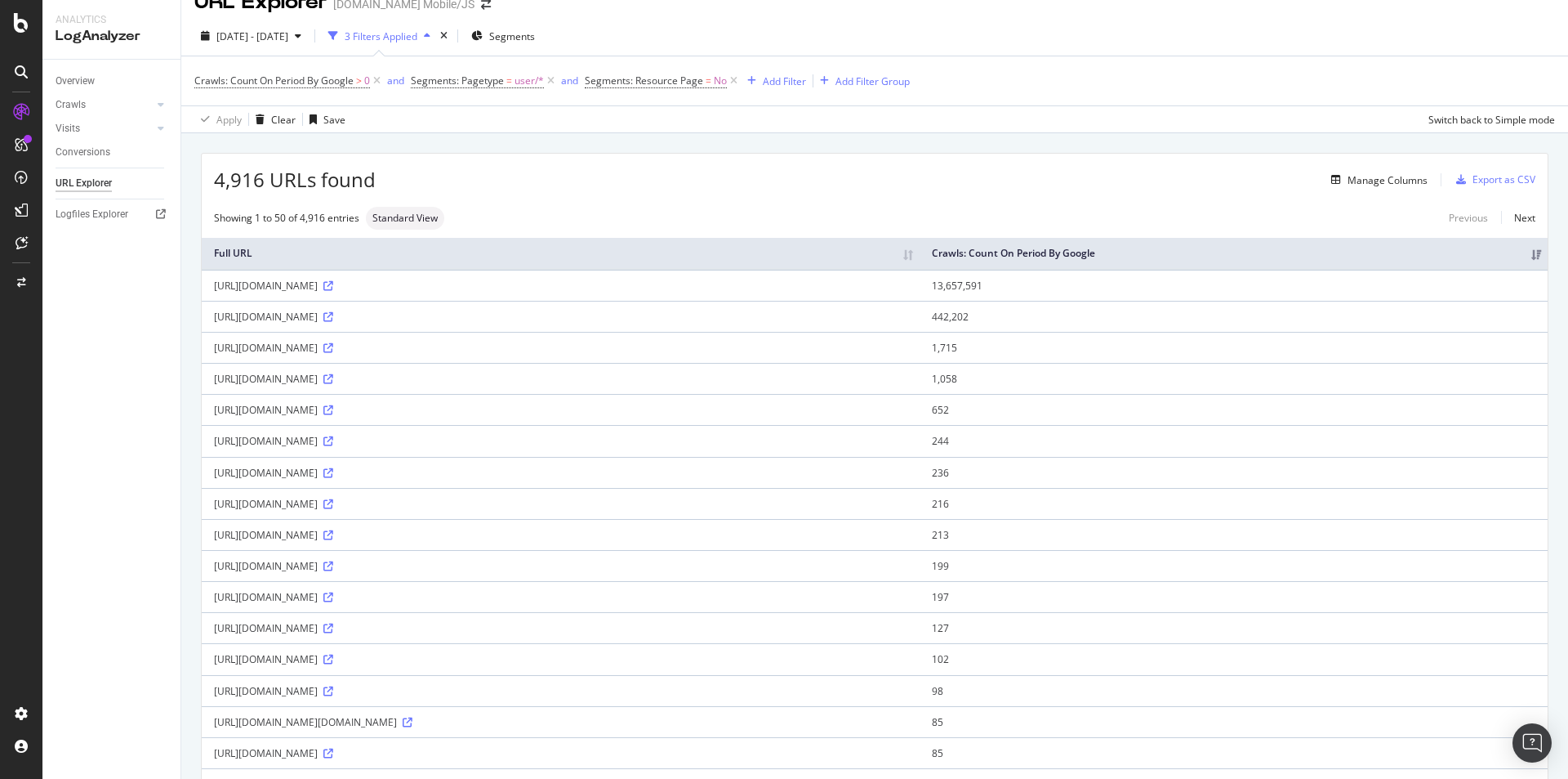
scroll to position [0, 0]
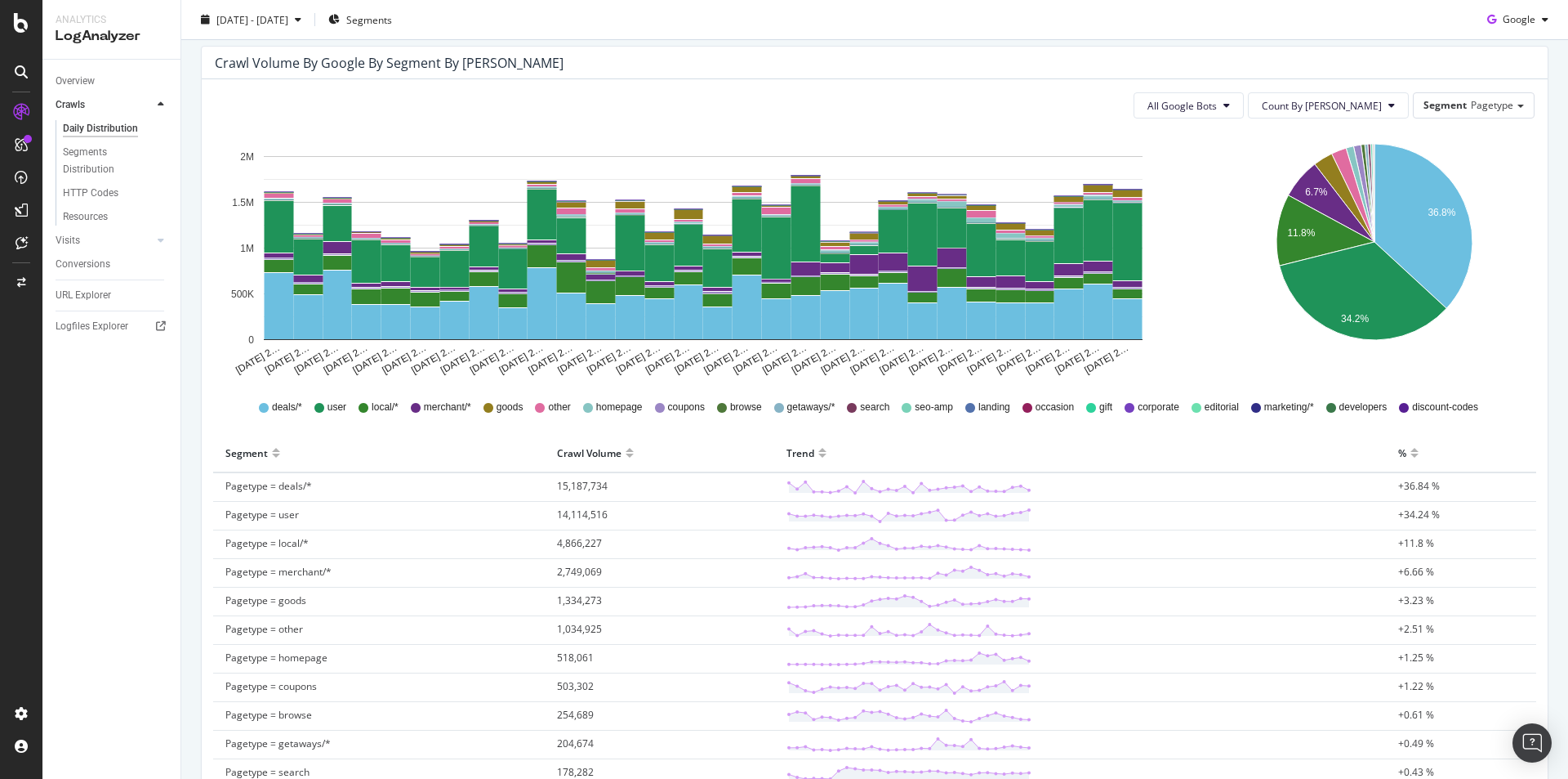
scroll to position [164, 0]
